Goal: Find specific page/section: Find specific page/section

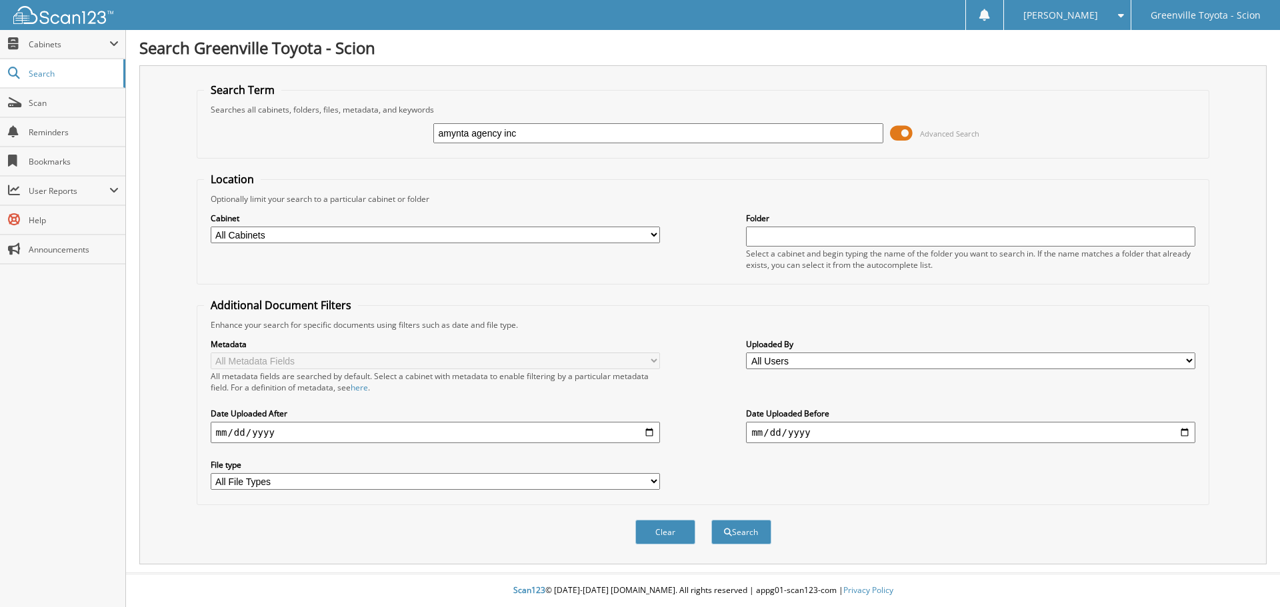
type input "amynta agency inc"
click at [474, 239] on select "All Cabinets ACCOUNTS PAYABLE ACCOUNTS RECEIVABLE ACTIVE EMPLOYEE FILES BANKS R…" at bounding box center [435, 235] width 449 height 17
select select "511"
click at [211, 227] on select "All Cabinets ACCOUNTS PAYABLE ACCOUNTS RECEIVABLE ACTIVE EMPLOYEE FILES BANKS R…" at bounding box center [435, 235] width 449 height 17
click at [738, 537] on button "Search" at bounding box center [741, 532] width 60 height 25
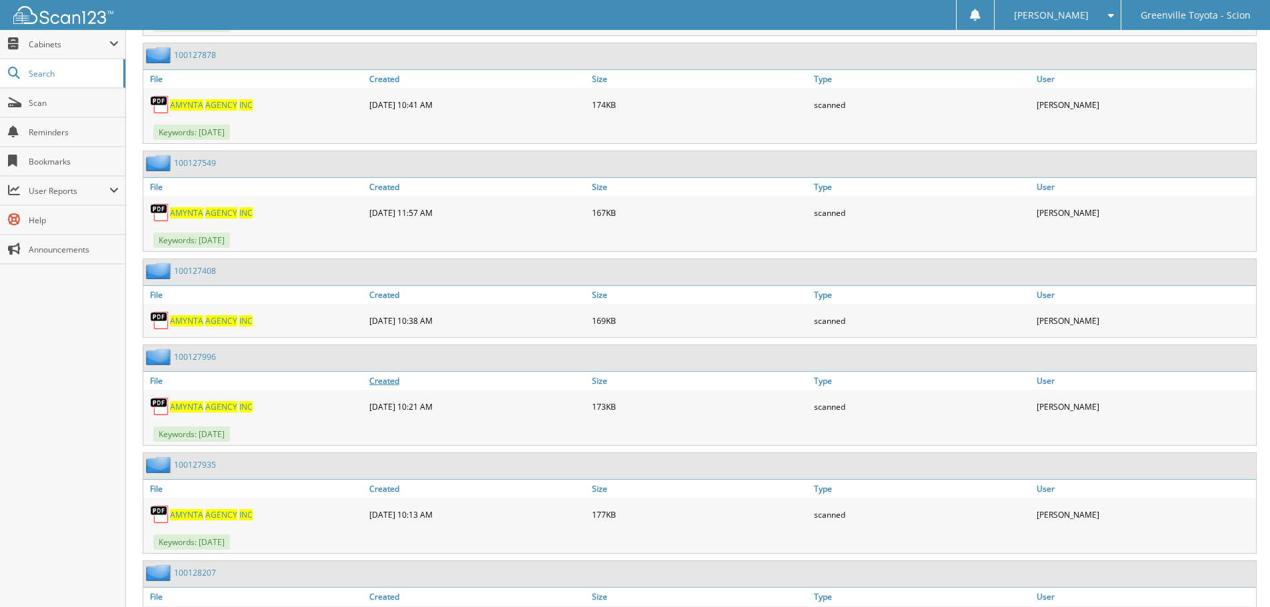
scroll to position [1134, 0]
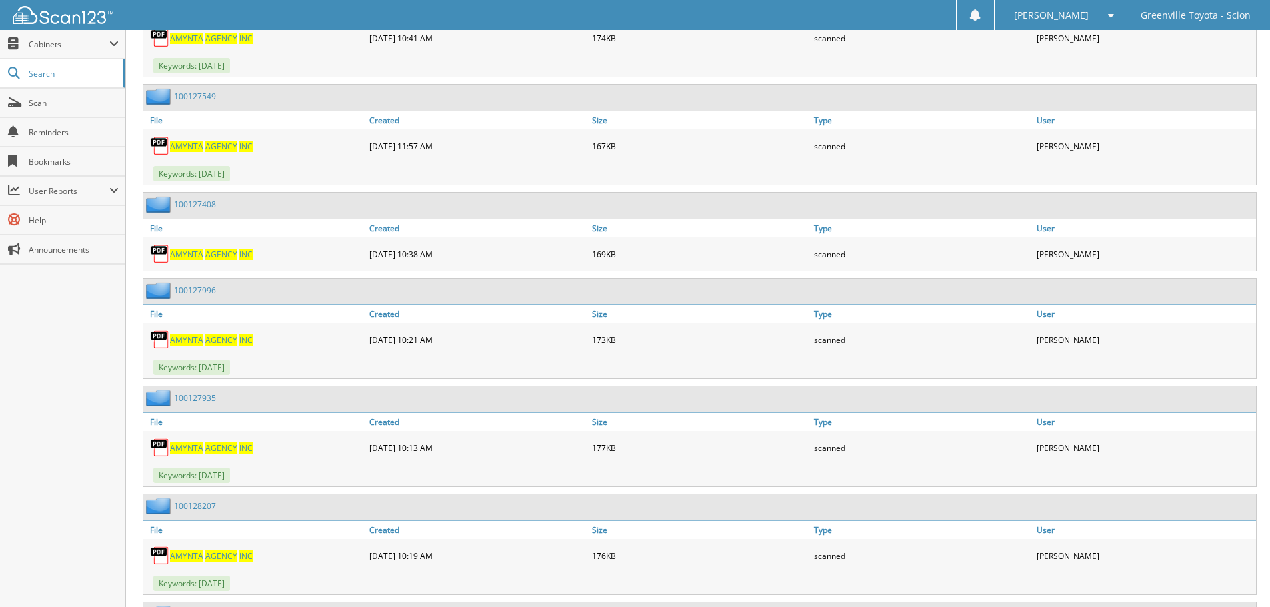
click at [223, 449] on span "AGENCY" at bounding box center [221, 448] width 32 height 11
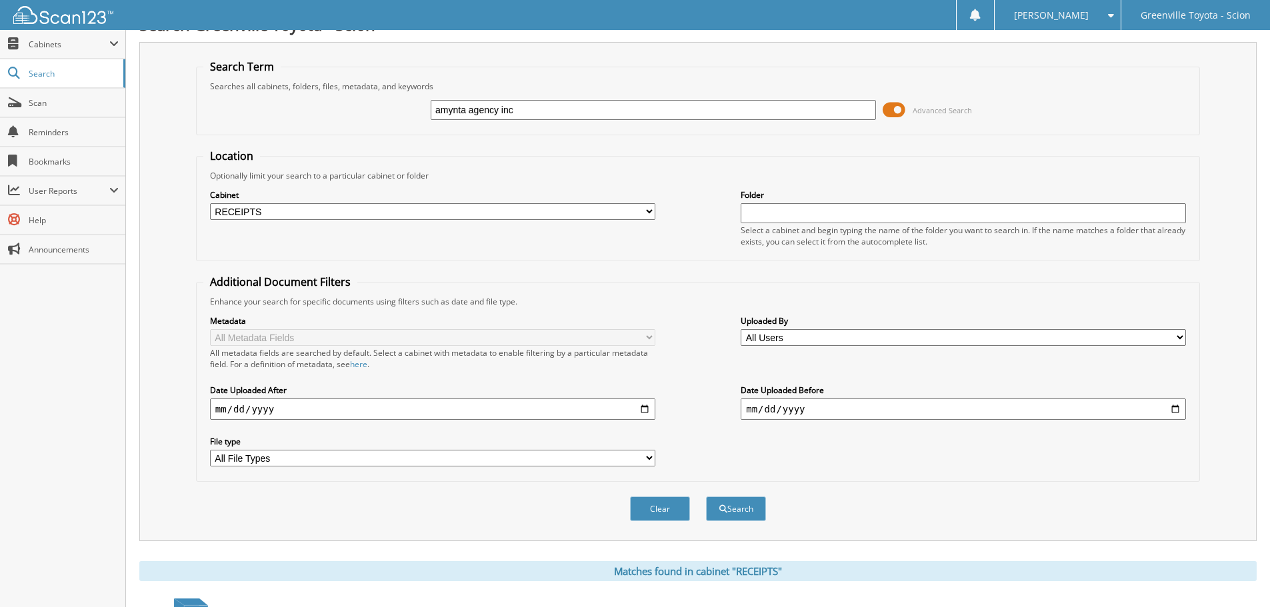
scroll to position [0, 0]
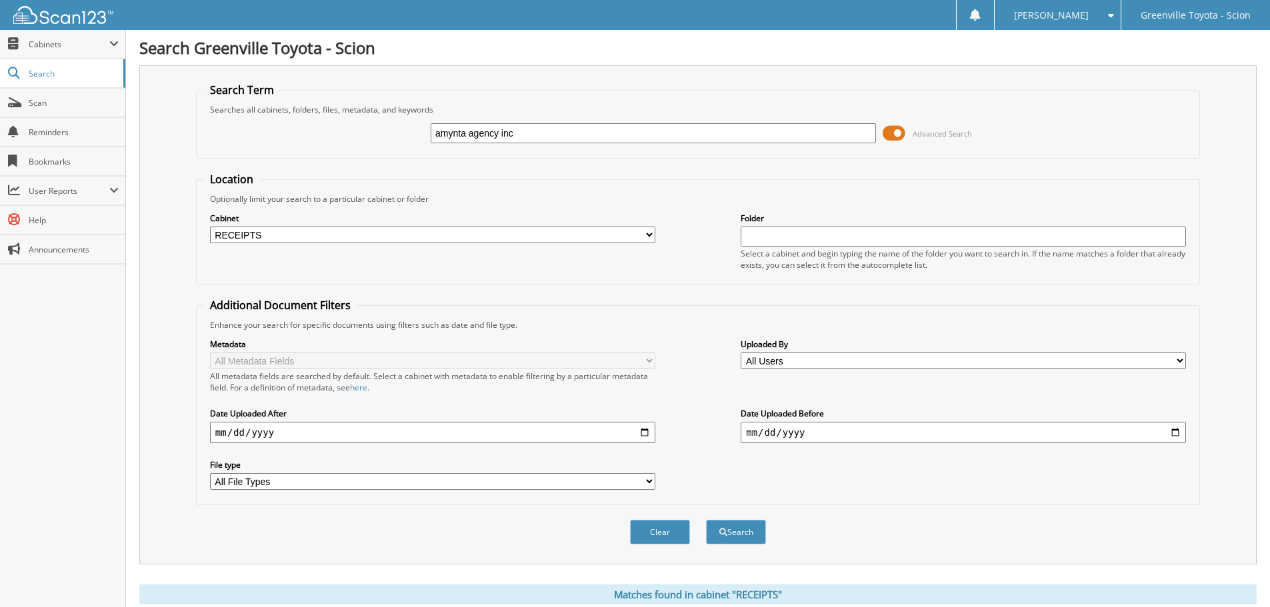
drag, startPoint x: 345, startPoint y: 115, endPoint x: 278, endPoint y: 116, distance: 67.3
click at [278, 116] on div "amynta agency inc Advanced Search" at bounding box center [698, 133] width 990 height 36
type input "western di"
click at [706, 520] on button "Search" at bounding box center [736, 532] width 60 height 25
